Goal: Transaction & Acquisition: Purchase product/service

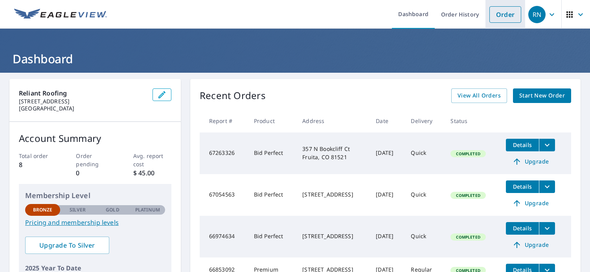
click at [505, 17] on link "Order" at bounding box center [506, 14] width 32 height 17
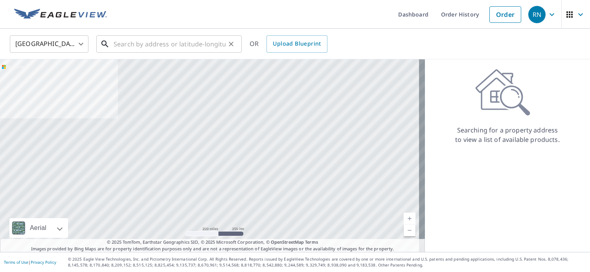
click at [142, 44] on input "text" at bounding box center [170, 44] width 112 height 22
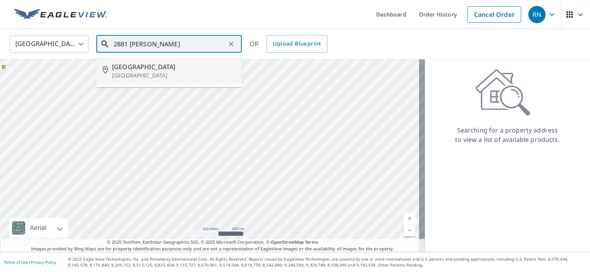
click at [162, 77] on p "[GEOGRAPHIC_DATA]" at bounding box center [173, 76] width 123 height 8
type input "[STREET_ADDRESS]"
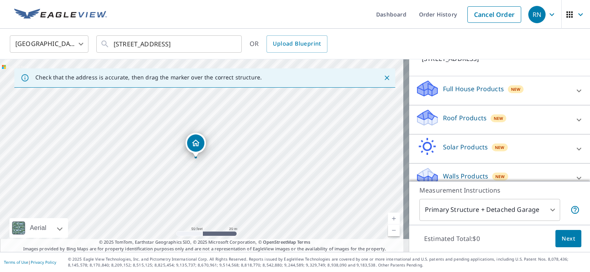
scroll to position [85, 0]
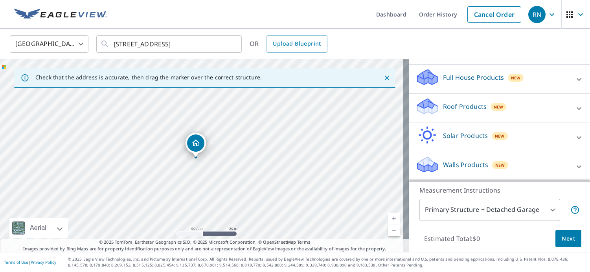
click at [494, 107] on span "New" at bounding box center [499, 107] width 10 height 6
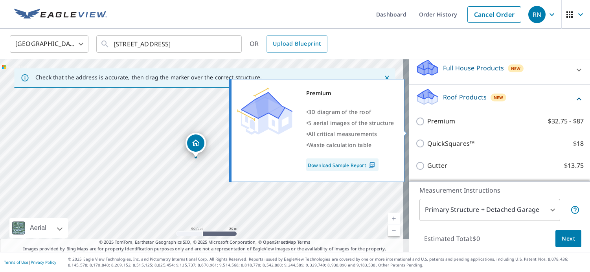
click at [416, 126] on input "Premium $32.75 - $87" at bounding box center [422, 121] width 12 height 9
checkbox input "true"
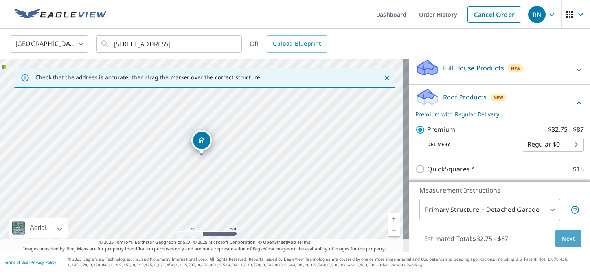
click at [559, 232] on button "Next" at bounding box center [569, 239] width 26 height 18
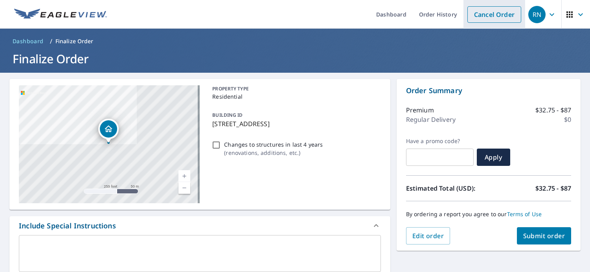
click at [493, 17] on link "Cancel Order" at bounding box center [494, 14] width 54 height 17
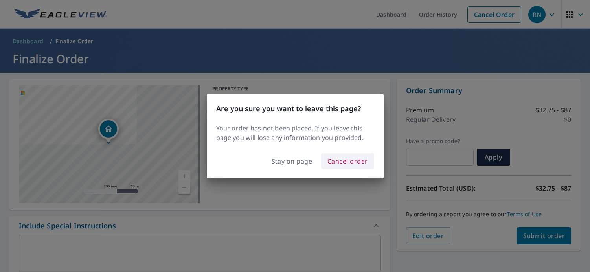
click at [335, 162] on span "Cancel order" at bounding box center [348, 161] width 40 height 11
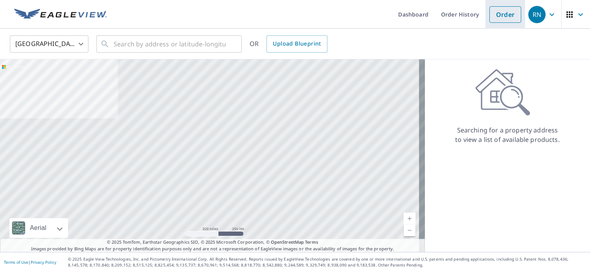
click at [508, 15] on link "Order" at bounding box center [506, 14] width 32 height 17
